Goal: Task Accomplishment & Management: Manage account settings

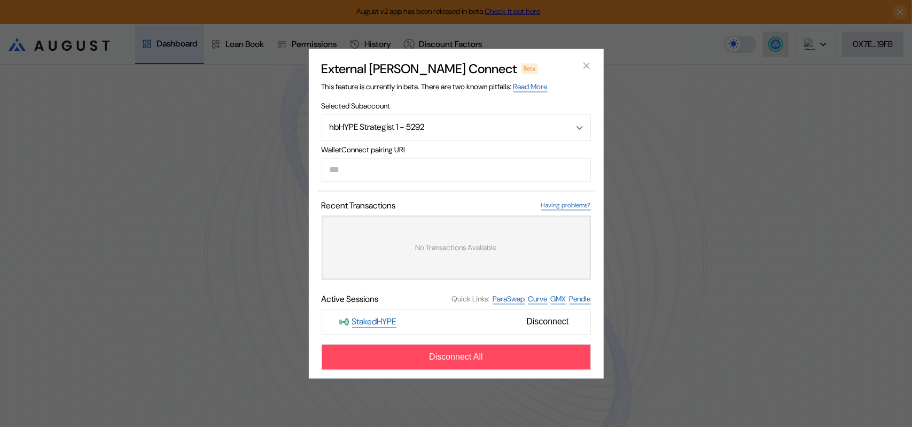
click at [890, 187] on div "External [PERSON_NAME] Connect Beta This feature is currently in beta. There ar…" at bounding box center [456, 213] width 912 height 427
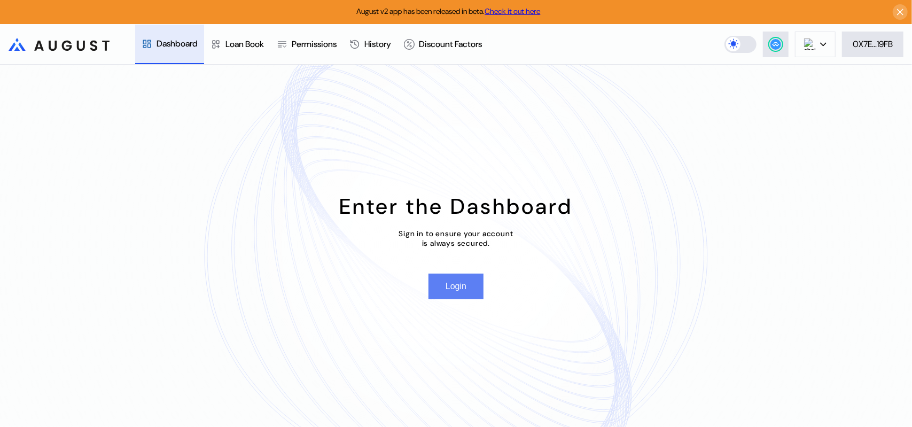
click at [465, 298] on button "Login" at bounding box center [456, 287] width 55 height 26
